Goal: Information Seeking & Learning: Learn about a topic

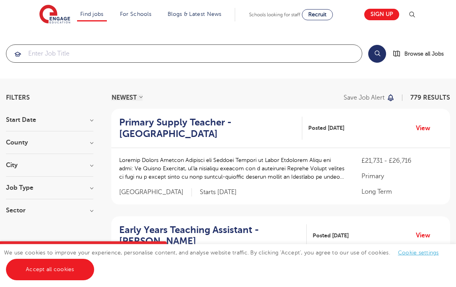
click at [44, 53] on input "search" at bounding box center [184, 53] width 356 height 17
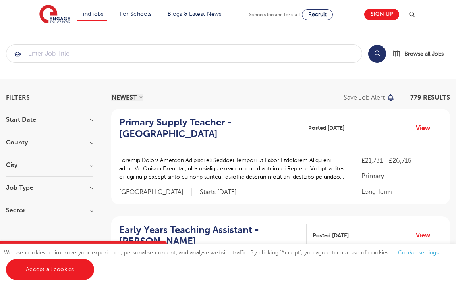
click at [48, 139] on section "Start Date September 160 [DATE] Show more County [GEOGRAPHIC_DATA] 507 [GEOGRAP…" at bounding box center [49, 169] width 87 height 105
click at [93, 143] on h3 "County" at bounding box center [49, 142] width 87 height 6
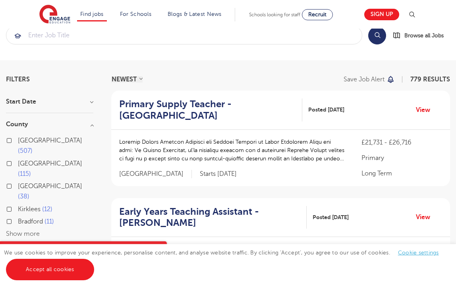
scroll to position [22, 0]
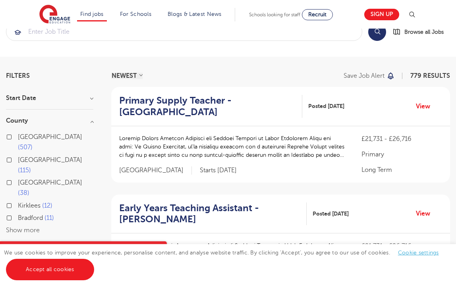
click at [33, 227] on button "Show more" at bounding box center [23, 230] width 34 height 7
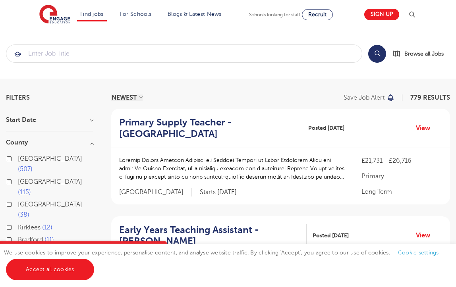
scroll to position [0, 0]
click at [322, 15] on span "Recruit" at bounding box center [317, 15] width 18 height 6
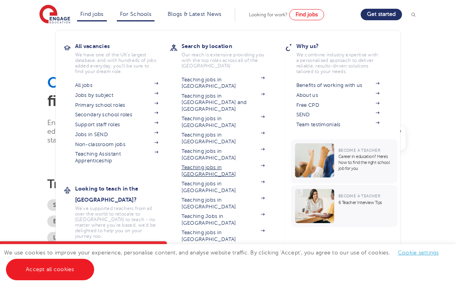
click at [239, 164] on link "Teaching jobs in [GEOGRAPHIC_DATA]" at bounding box center [223, 170] width 83 height 13
